Goal: Navigation & Orientation: Find specific page/section

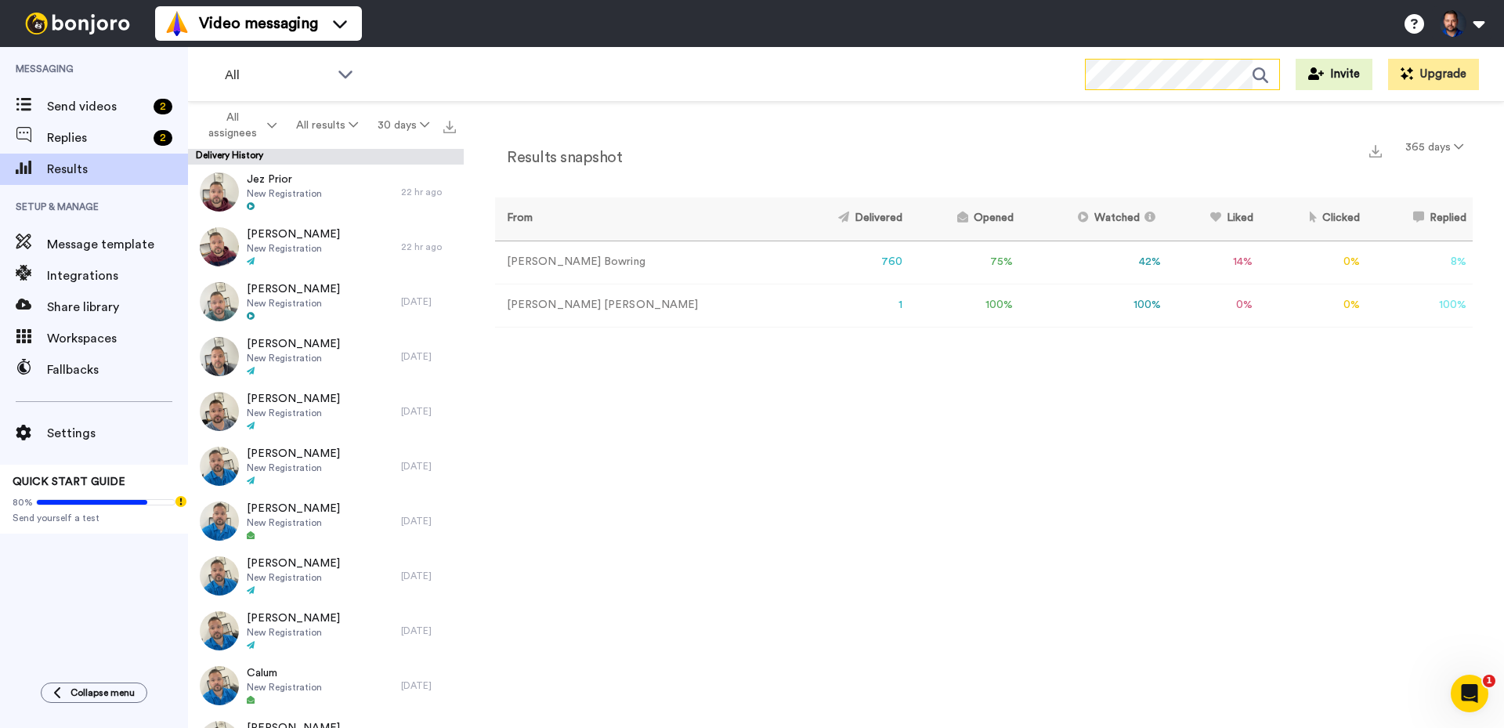
click at [1171, 59] on div at bounding box center [1182, 74] width 195 height 31
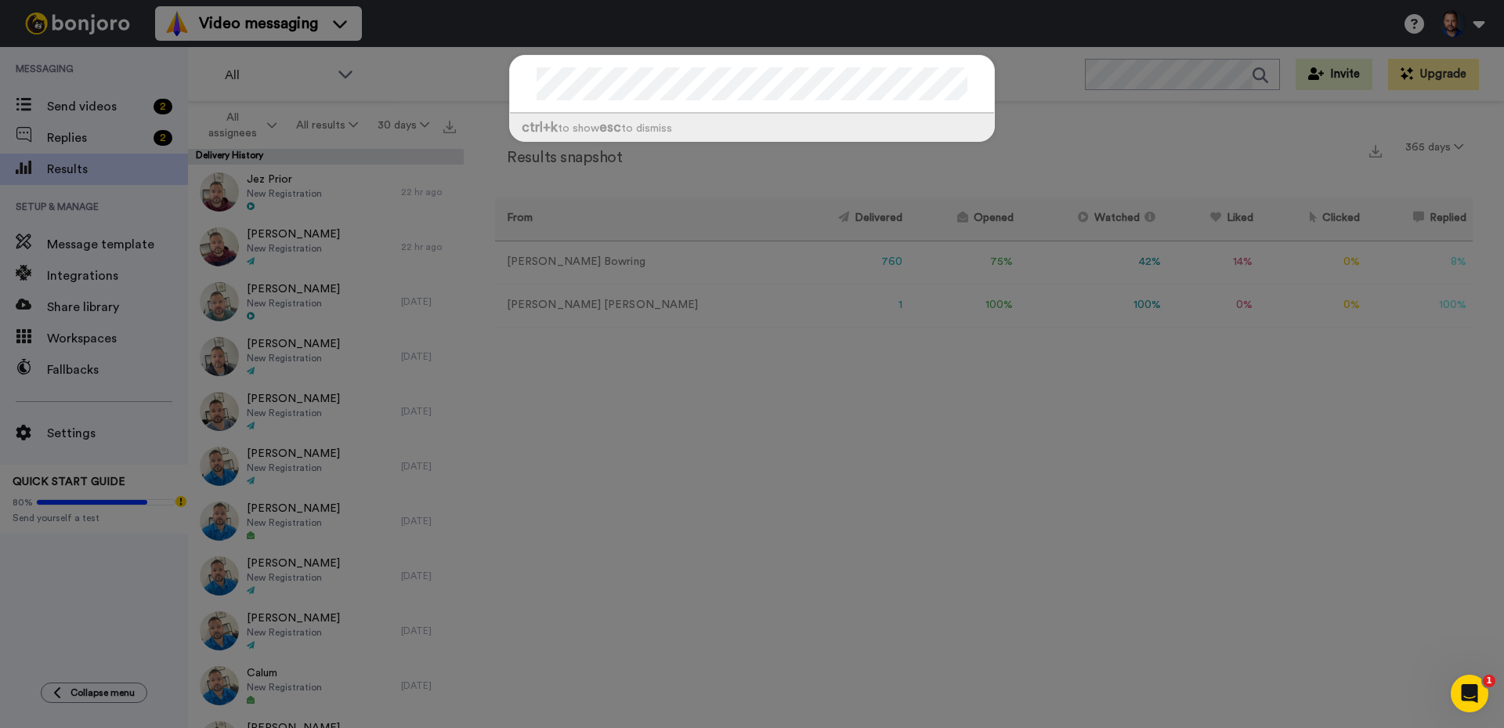
click at [1172, 65] on div "ctrl +k to show esc to dismiss" at bounding box center [752, 364] width 1504 height 728
click at [759, 67] on div at bounding box center [752, 85] width 484 height 58
click at [96, 164] on div "ctrl +k to show esc to dismiss" at bounding box center [752, 364] width 1504 height 728
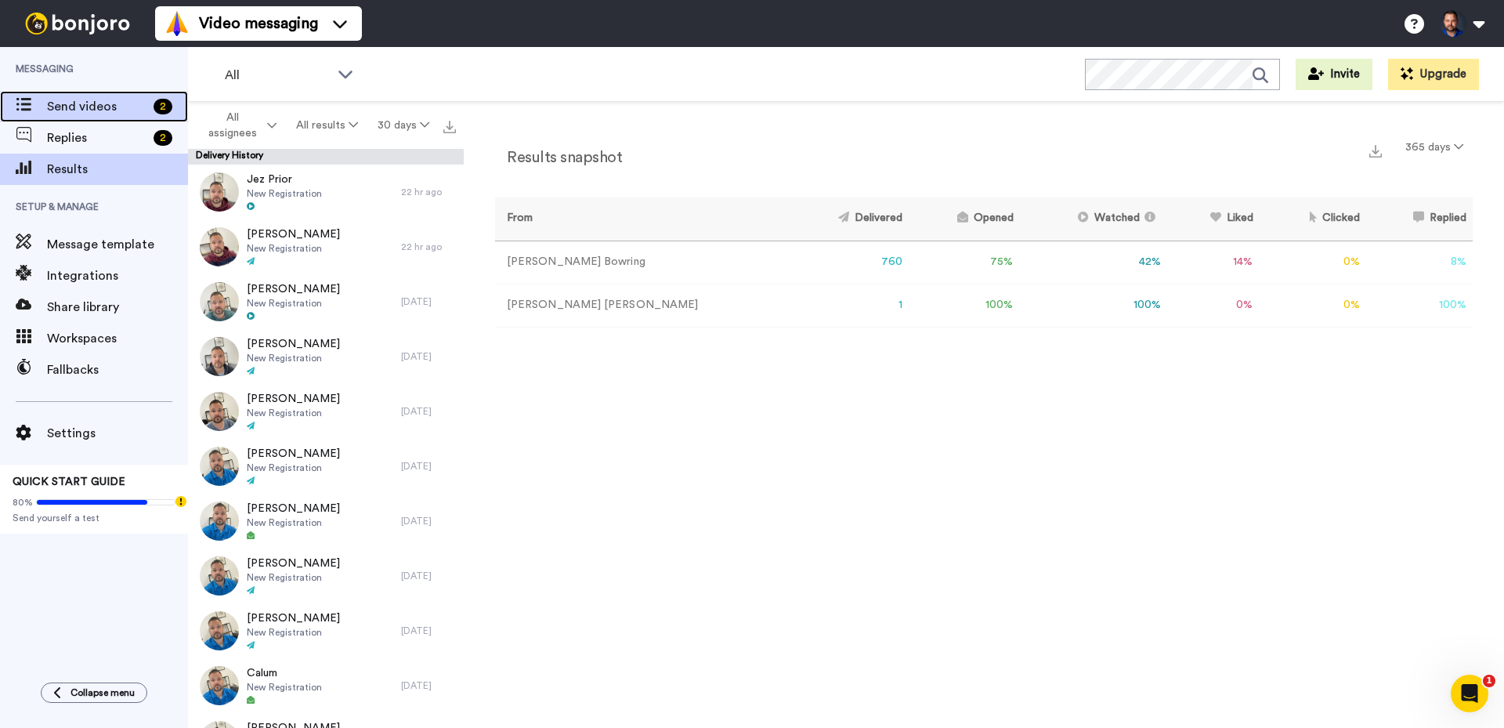
click at [100, 107] on span "Send videos" at bounding box center [97, 106] width 100 height 19
